Goal: Task Accomplishment & Management: Use online tool/utility

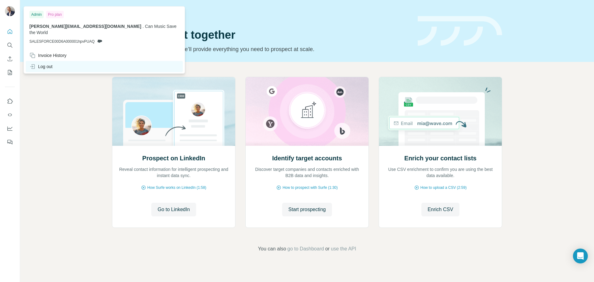
click at [47, 63] on div "Log out" at bounding box center [40, 66] width 23 height 6
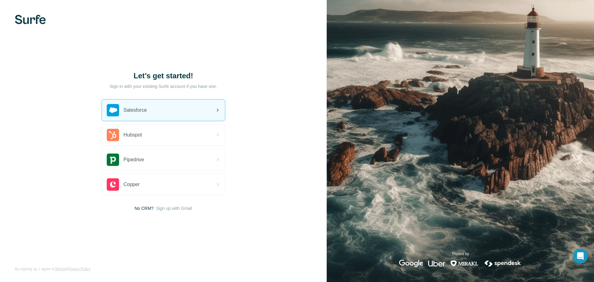
click at [130, 108] on span "Salesforce" at bounding box center [134, 109] width 23 height 7
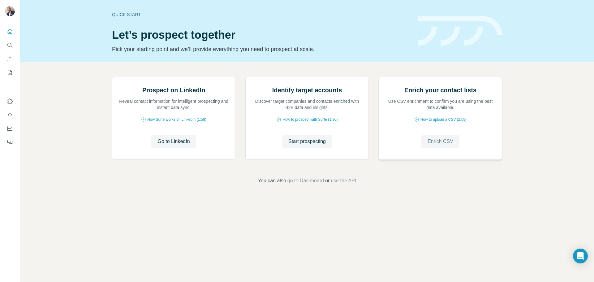
click at [442, 145] on span "Enrich CSV" at bounding box center [440, 141] width 26 height 7
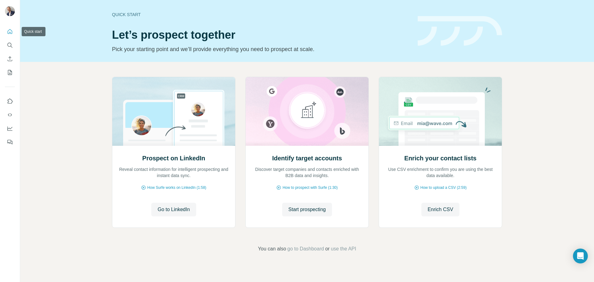
click at [11, 31] on icon "Quick start" at bounding box center [10, 31] width 6 height 6
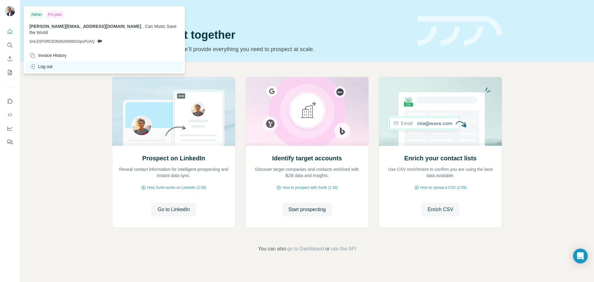
click at [44, 63] on div "Log out" at bounding box center [40, 66] width 23 height 6
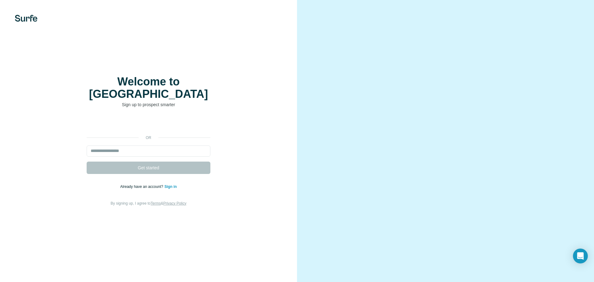
click at [173, 184] on link "Sign in" at bounding box center [170, 186] width 12 height 4
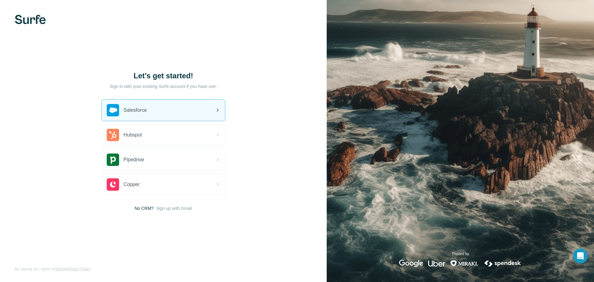
click at [135, 111] on span "Salesforce" at bounding box center [134, 109] width 23 height 7
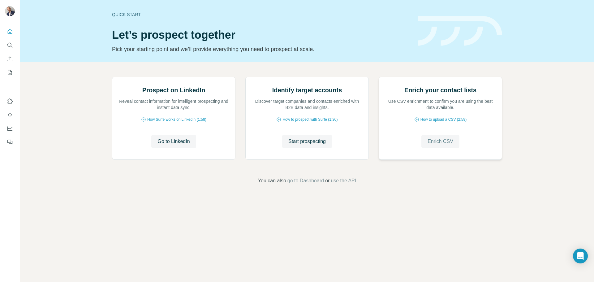
click at [438, 145] on span "Enrich CSV" at bounding box center [440, 141] width 26 height 7
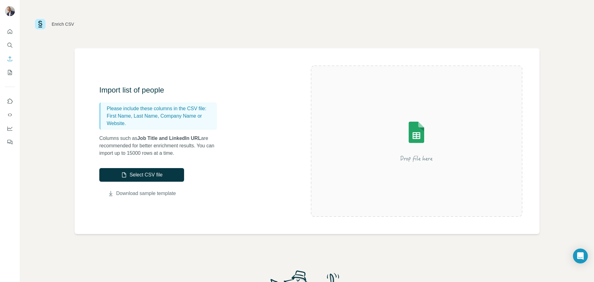
click at [157, 191] on link "Download sample template" at bounding box center [146, 193] width 60 height 7
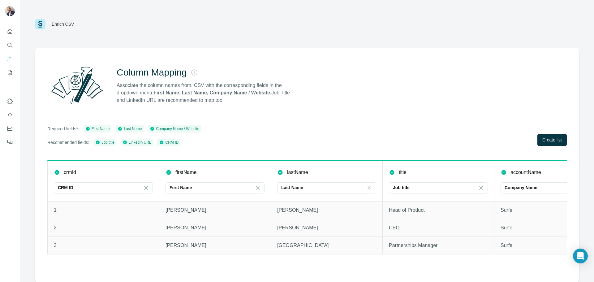
click at [551, 132] on div "Required fields*: First Name Last Name Company Name / Website Recommended field…" at bounding box center [306, 135] width 519 height 21
click at [546, 143] on button "Create list" at bounding box center [551, 140] width 29 height 12
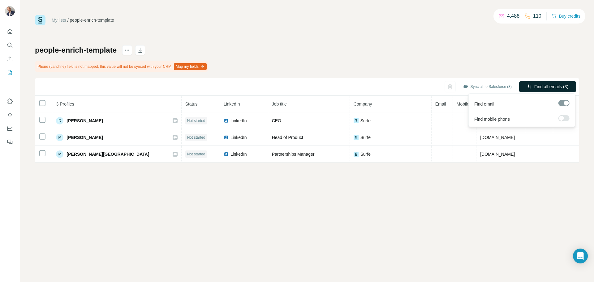
click at [529, 87] on icon "button" at bounding box center [529, 86] width 5 height 5
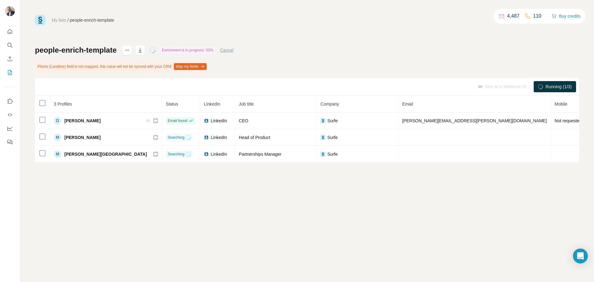
click at [546, 87] on span "Running (1/3)" at bounding box center [558, 86] width 26 height 6
click at [232, 50] on button "Cancel" at bounding box center [227, 50] width 14 height 6
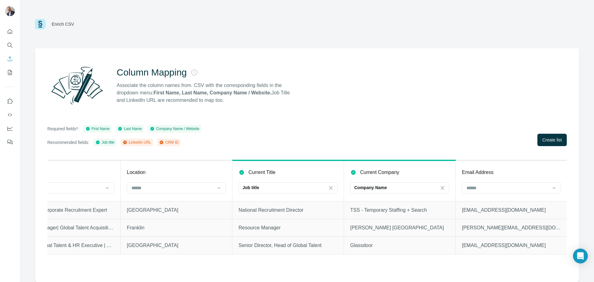
scroll to position [0, 427]
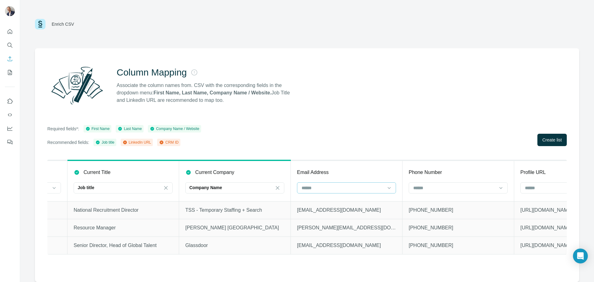
click at [369, 189] on input at bounding box center [342, 187] width 83 height 7
click at [367, 144] on div "Required fields*: First Name Last Name Company Name / Website Recommended field…" at bounding box center [306, 135] width 519 height 21
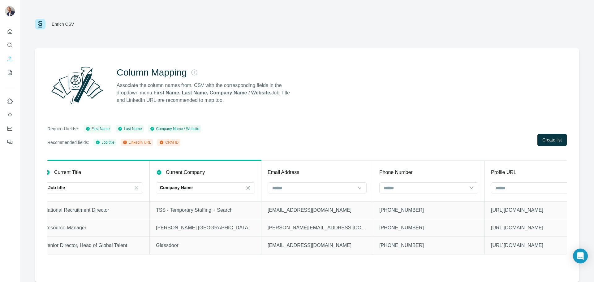
scroll to position [0, 457]
click at [547, 142] on span "Create list" at bounding box center [551, 140] width 19 height 6
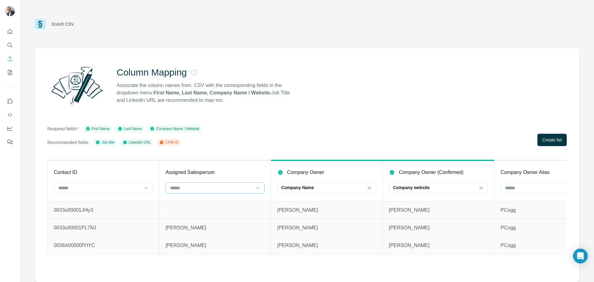
click at [215, 189] on input at bounding box center [210, 187] width 83 height 7
click at [224, 143] on div "Required fields*: First Name Last Name Company Name / Website Recommended field…" at bounding box center [306, 135] width 519 height 21
click at [121, 188] on input at bounding box center [99, 187] width 83 height 7
click at [104, 198] on div "CRM ID" at bounding box center [103, 201] width 96 height 11
click at [305, 183] on div "Company Name" at bounding box center [322, 187] width 83 height 11
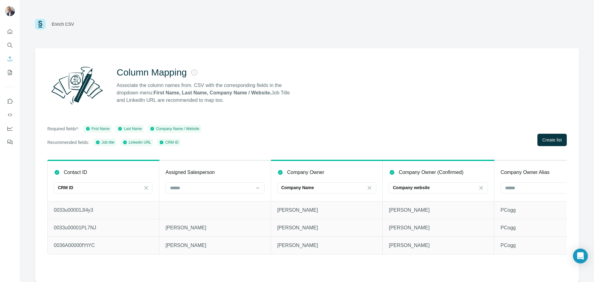
click at [345, 137] on div "Required fields*: First Name Last Name Company Name / Website Recommended field…" at bounding box center [306, 135] width 519 height 21
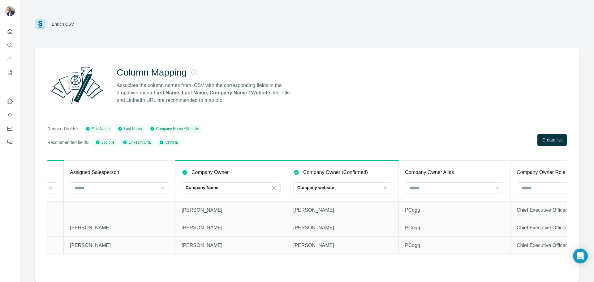
scroll to position [0, 100]
click at [270, 188] on icon at bounding box center [269, 188] width 6 height 6
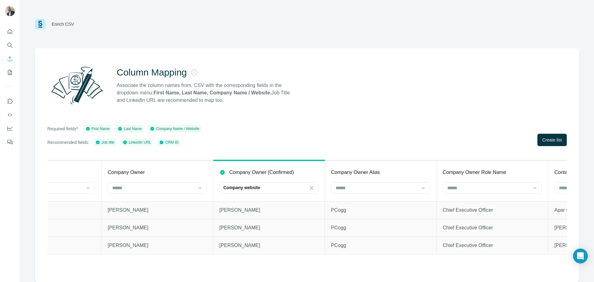
scroll to position [0, 243]
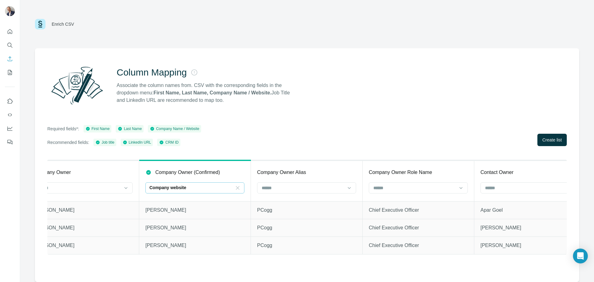
click at [237, 186] on icon at bounding box center [237, 188] width 6 height 6
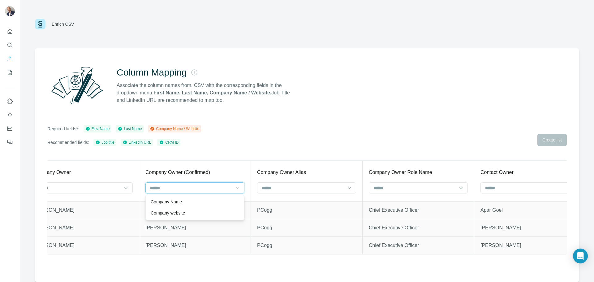
scroll to position [0, 0]
click at [224, 135] on div "Required fields*: First Name Last Name Company Name / Website Recommended field…" at bounding box center [306, 135] width 519 height 21
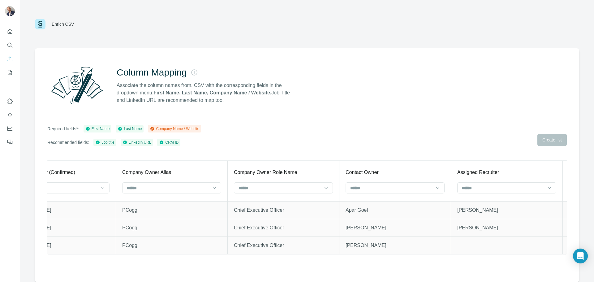
scroll to position [0, 387]
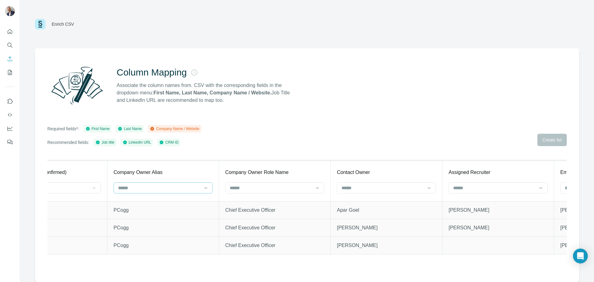
click at [156, 187] on input at bounding box center [158, 187] width 83 height 7
click at [183, 167] on th "Company Owner Alias" at bounding box center [163, 180] width 112 height 41
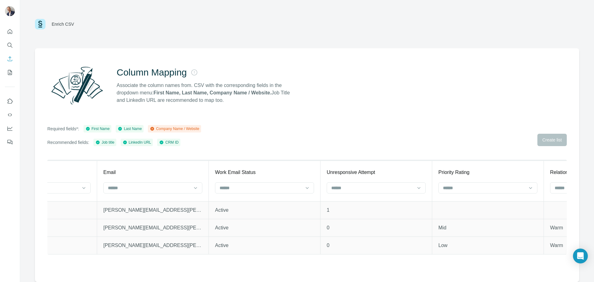
scroll to position [0, 852]
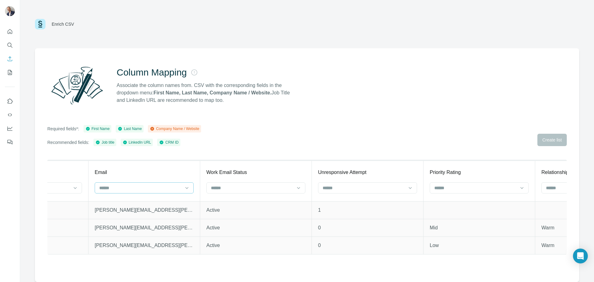
click at [134, 187] on input at bounding box center [140, 187] width 82 height 7
click at [142, 169] on div "Email" at bounding box center [144, 172] width 99 height 7
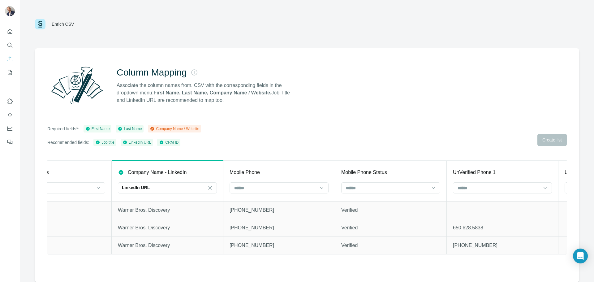
scroll to position [0, 1404]
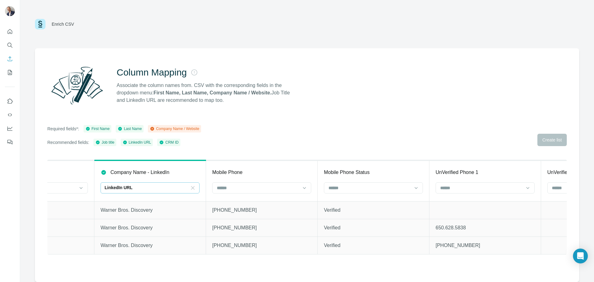
click at [193, 187] on icon at bounding box center [193, 188] width 6 height 6
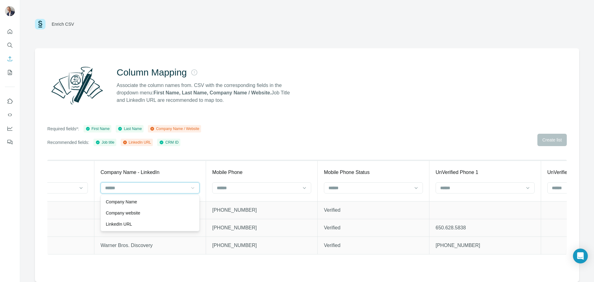
scroll to position [0, 0]
click at [147, 200] on div "Company Name" at bounding box center [150, 201] width 88 height 6
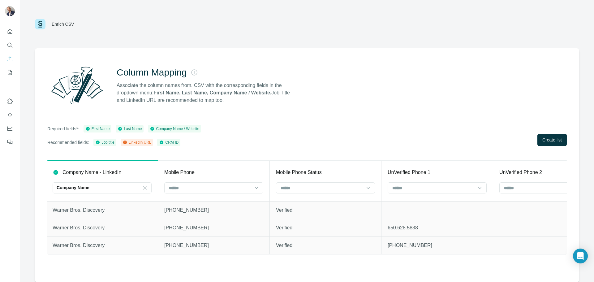
scroll to position [0, 1478]
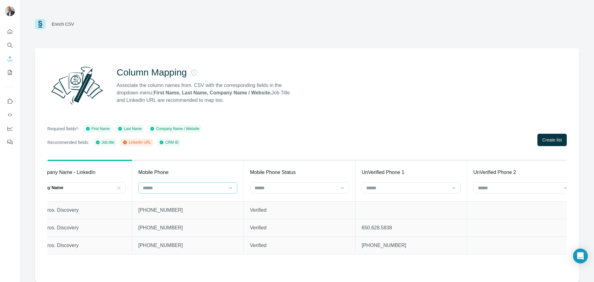
click at [184, 190] on input at bounding box center [183, 187] width 82 height 7
click at [183, 166] on th "Mobile Phone" at bounding box center [188, 180] width 112 height 41
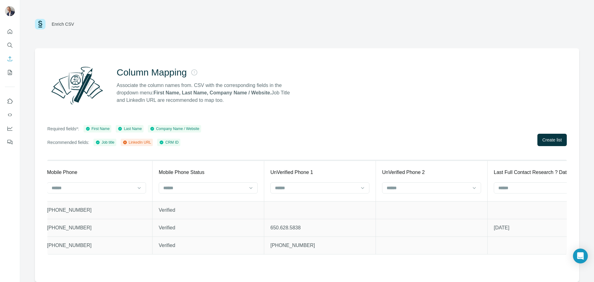
scroll to position [0, 1578]
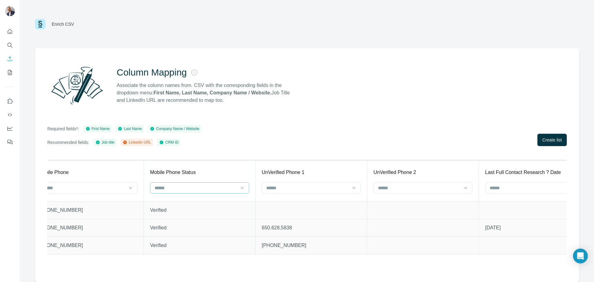
click at [189, 186] on input at bounding box center [195, 187] width 82 height 7
click at [215, 141] on div "Required fields*: First Name Last Name Company Name / Website Recommended field…" at bounding box center [306, 135] width 519 height 21
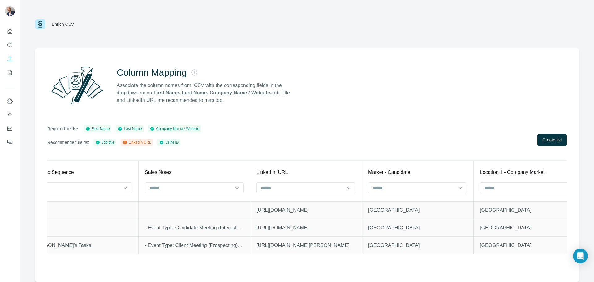
scroll to position [0, 4087]
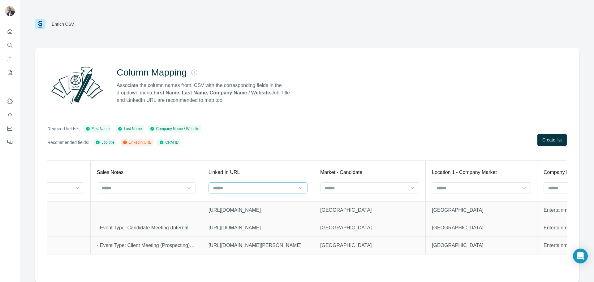
click at [250, 189] on input at bounding box center [253, 187] width 83 height 7
click at [241, 211] on p "LinkedIn URL" at bounding box center [228, 213] width 26 height 6
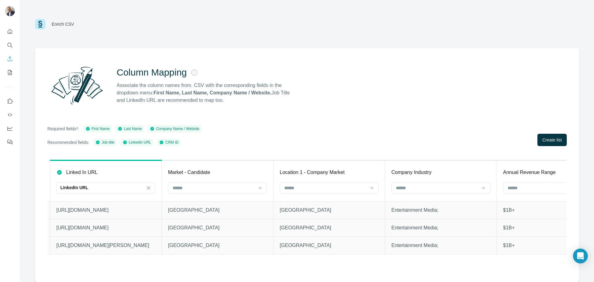
scroll to position [0, 4313]
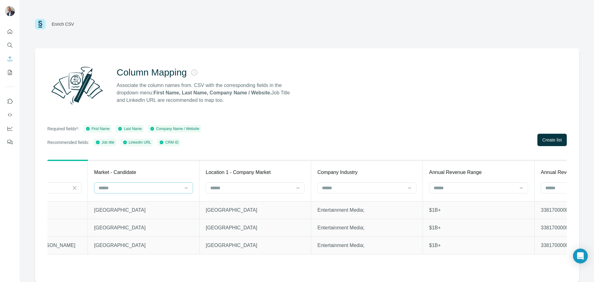
click at [161, 188] on input at bounding box center [139, 187] width 83 height 7
click at [174, 165] on th "Market - Candidate" at bounding box center [144, 180] width 112 height 41
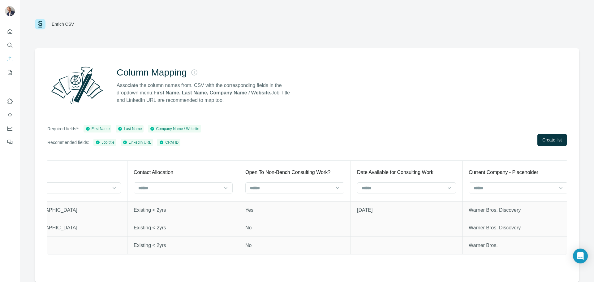
scroll to position [0, 6626]
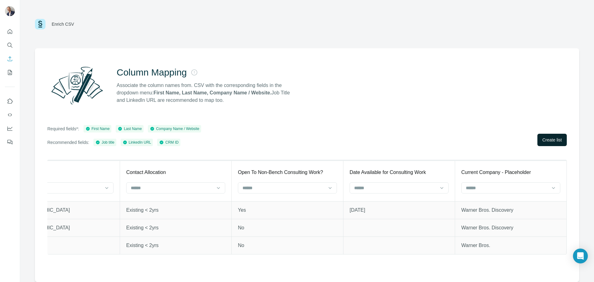
click at [548, 143] on button "Create list" at bounding box center [551, 140] width 29 height 12
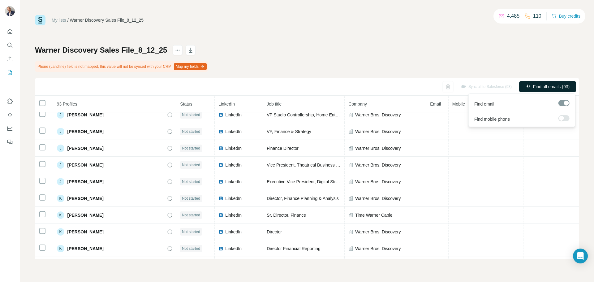
scroll to position [819, 0]
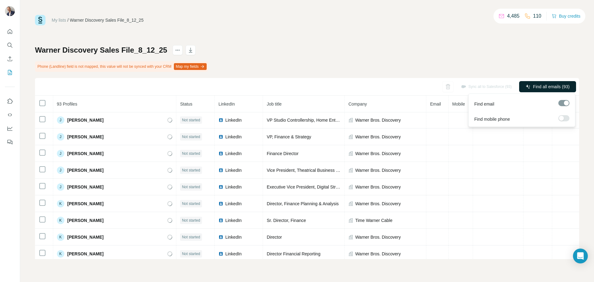
click at [562, 118] on div at bounding box center [561, 118] width 5 height 5
click at [567, 101] on div at bounding box center [563, 103] width 11 height 6
click at [565, 104] on div at bounding box center [563, 103] width 11 height 6
click at [564, 103] on div at bounding box center [563, 103] width 11 height 6
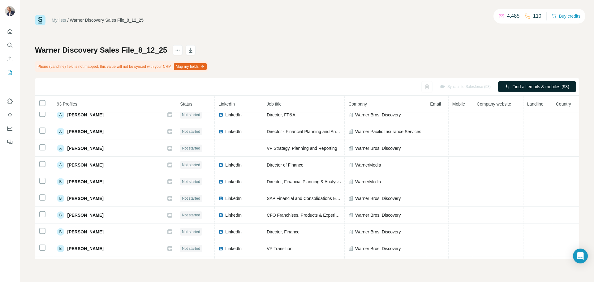
scroll to position [0, 0]
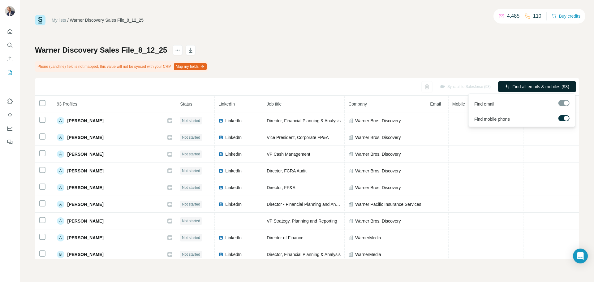
click at [514, 88] on span "Find all emails & mobiles (93)" at bounding box center [540, 86] width 57 height 6
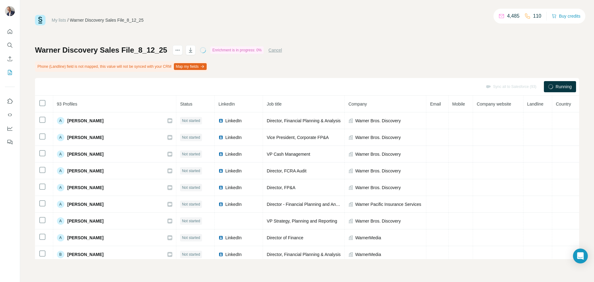
click at [275, 49] on button "Cancel" at bounding box center [275, 50] width 14 height 6
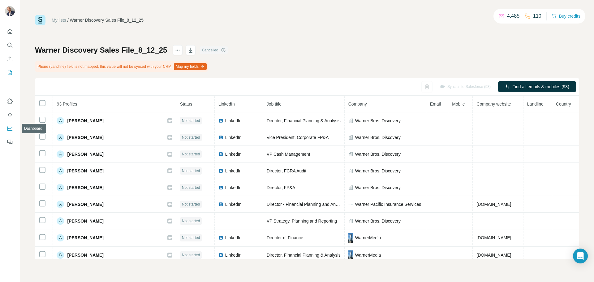
click at [9, 124] on button "Dashboard" at bounding box center [10, 128] width 10 height 11
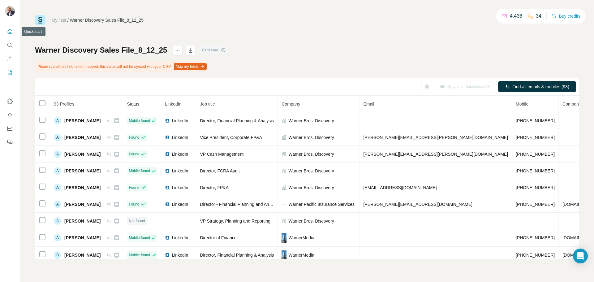
click at [10, 32] on icon "Quick start" at bounding box center [10, 31] width 5 height 5
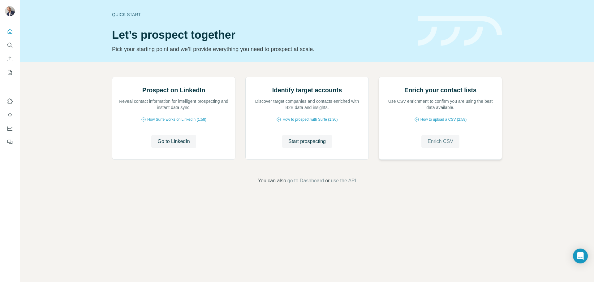
click at [441, 145] on span "Enrich CSV" at bounding box center [440, 141] width 26 height 7
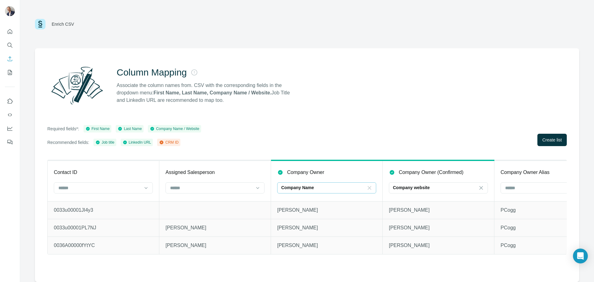
click at [369, 188] on icon at bounding box center [369, 188] width 6 height 6
click at [480, 188] on icon at bounding box center [481, 188] width 6 height 6
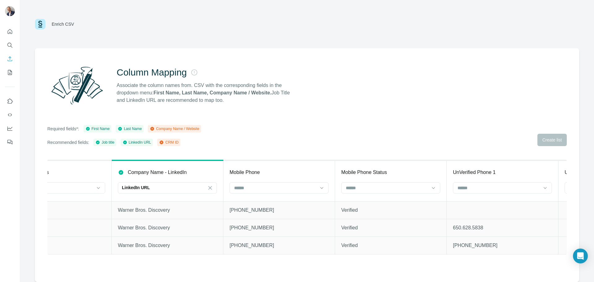
scroll to position [0, 1391]
click at [187, 187] on div "LinkedIn URL" at bounding box center [158, 187] width 83 height 6
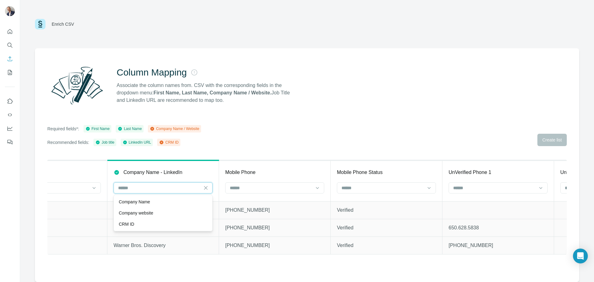
scroll to position [0, 0]
click at [172, 200] on div "Company Name" at bounding box center [163, 201] width 88 height 6
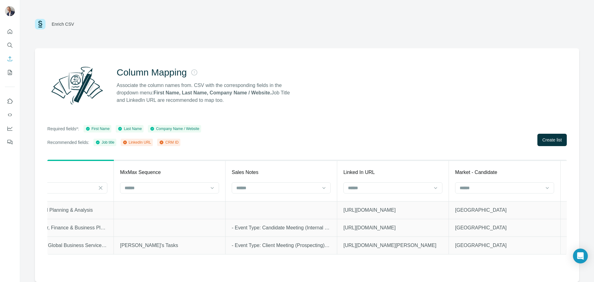
scroll to position [0, 3995]
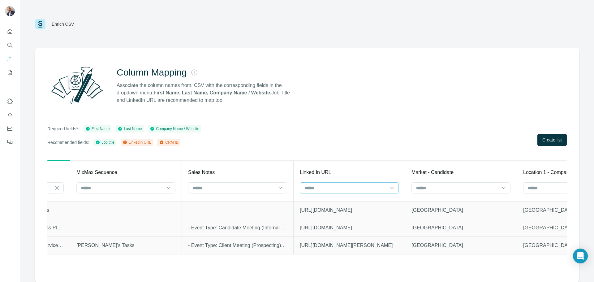
click at [338, 186] on input at bounding box center [345, 187] width 83 height 7
drag, startPoint x: 334, startPoint y: 208, endPoint x: 341, endPoint y: 220, distance: 13.6
click at [334, 208] on div "LinkedIn URL" at bounding box center [350, 212] width 96 height 11
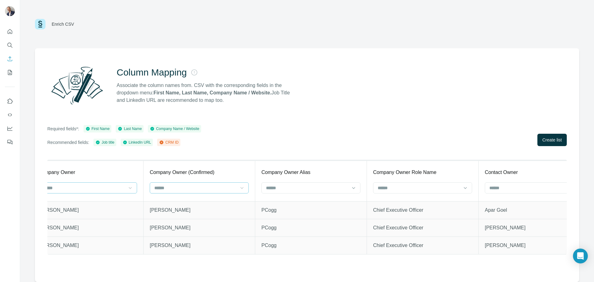
scroll to position [0, 0]
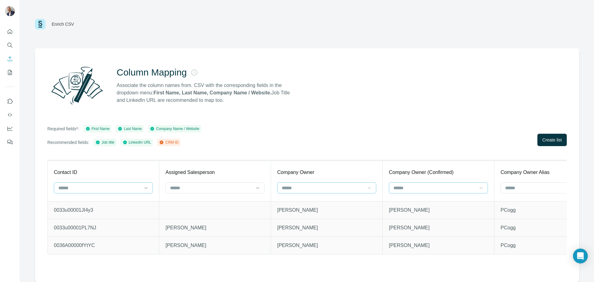
click at [84, 187] on input at bounding box center [99, 187] width 83 height 7
click at [77, 212] on div "CRM ID" at bounding box center [103, 213] width 88 height 6
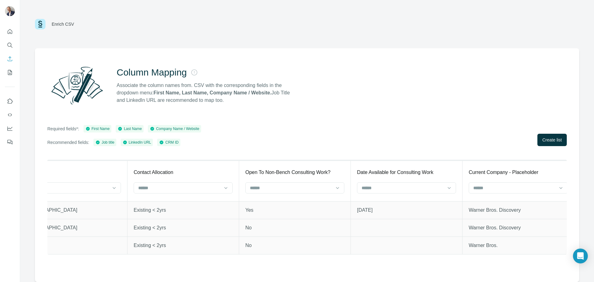
scroll to position [0, 6626]
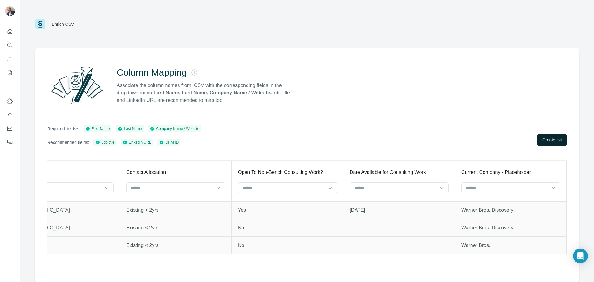
click at [559, 134] on button "Create list" at bounding box center [551, 140] width 29 height 12
